Goal: Find specific page/section: Find specific page/section

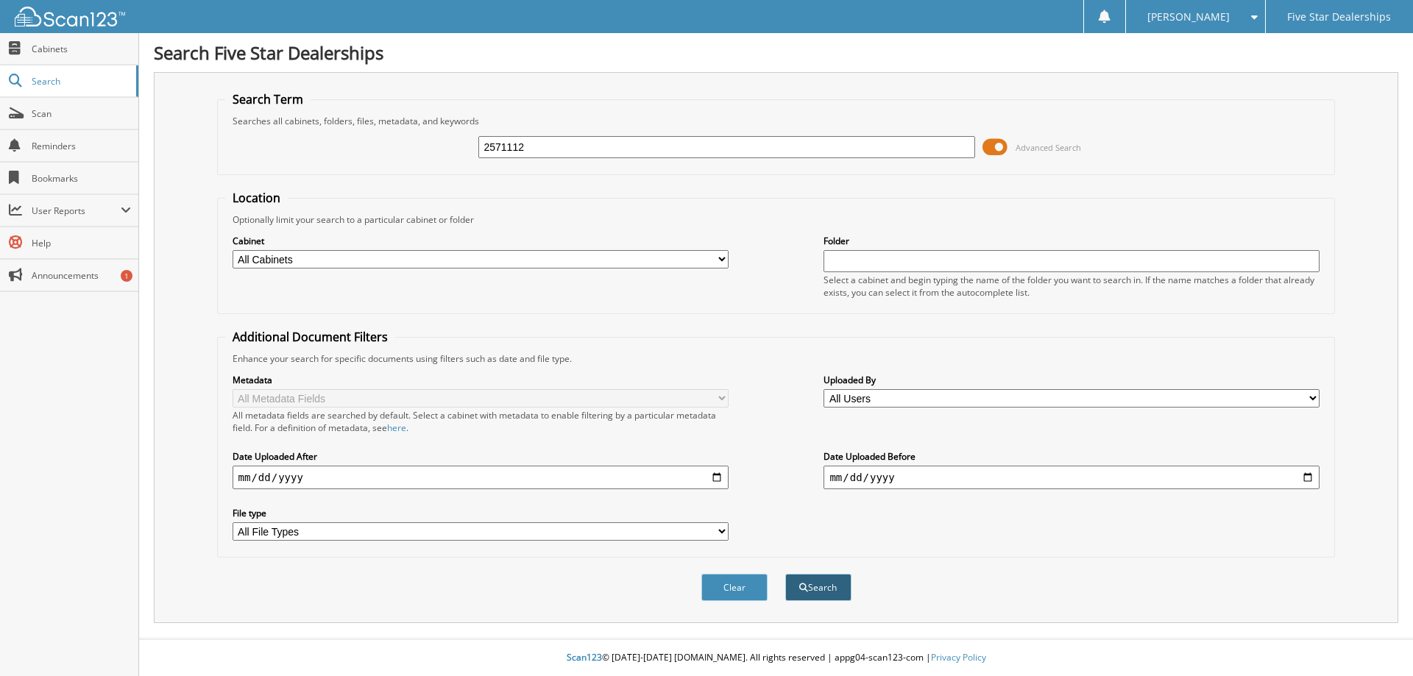
type input "2571112"
click at [819, 591] on button "Search" at bounding box center [818, 587] width 66 height 27
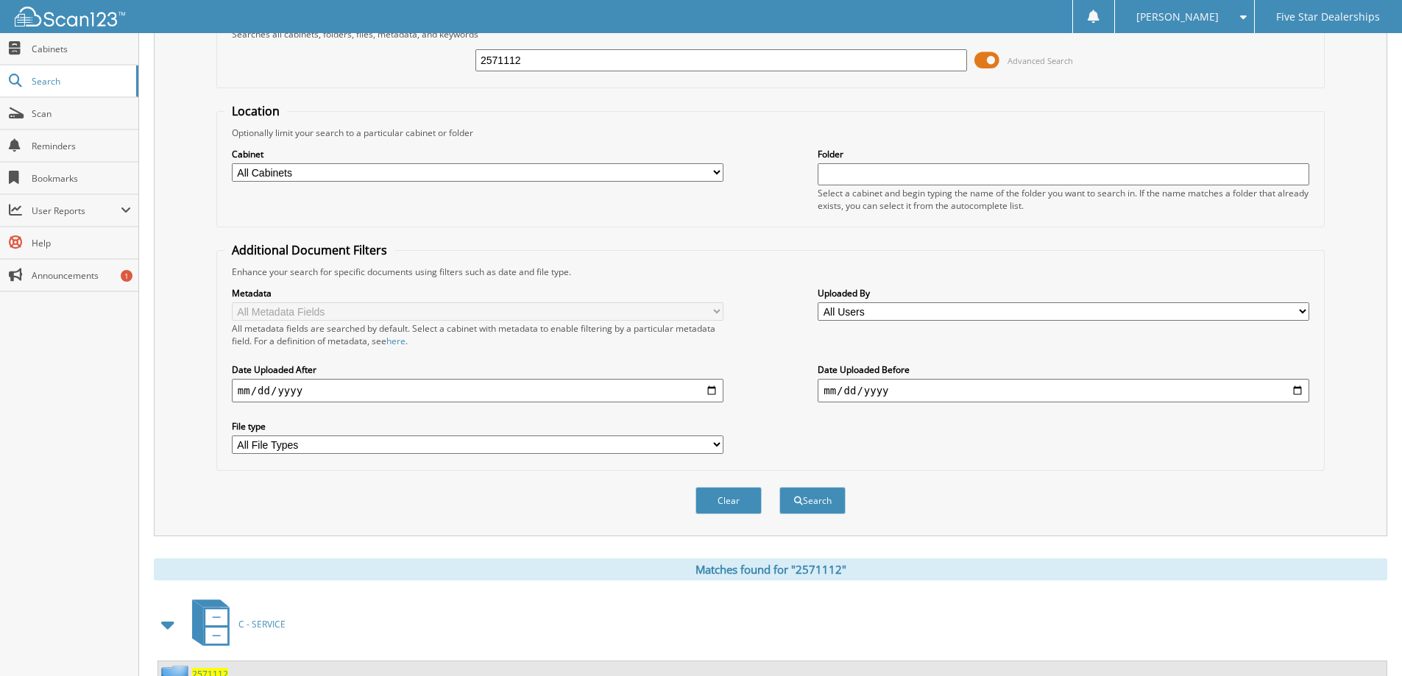
scroll to position [204, 0]
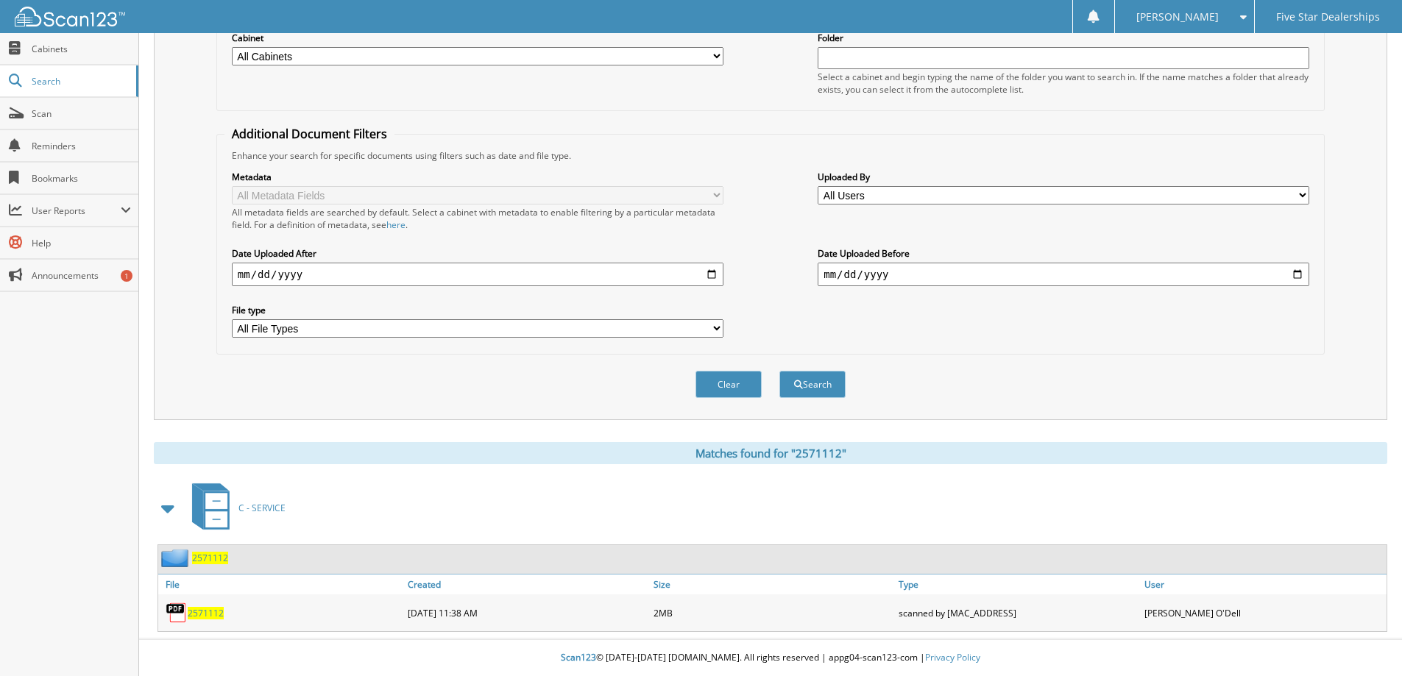
click at [203, 614] on span "2571112" at bounding box center [206, 613] width 36 height 13
